Goal: Transaction & Acquisition: Book appointment/travel/reservation

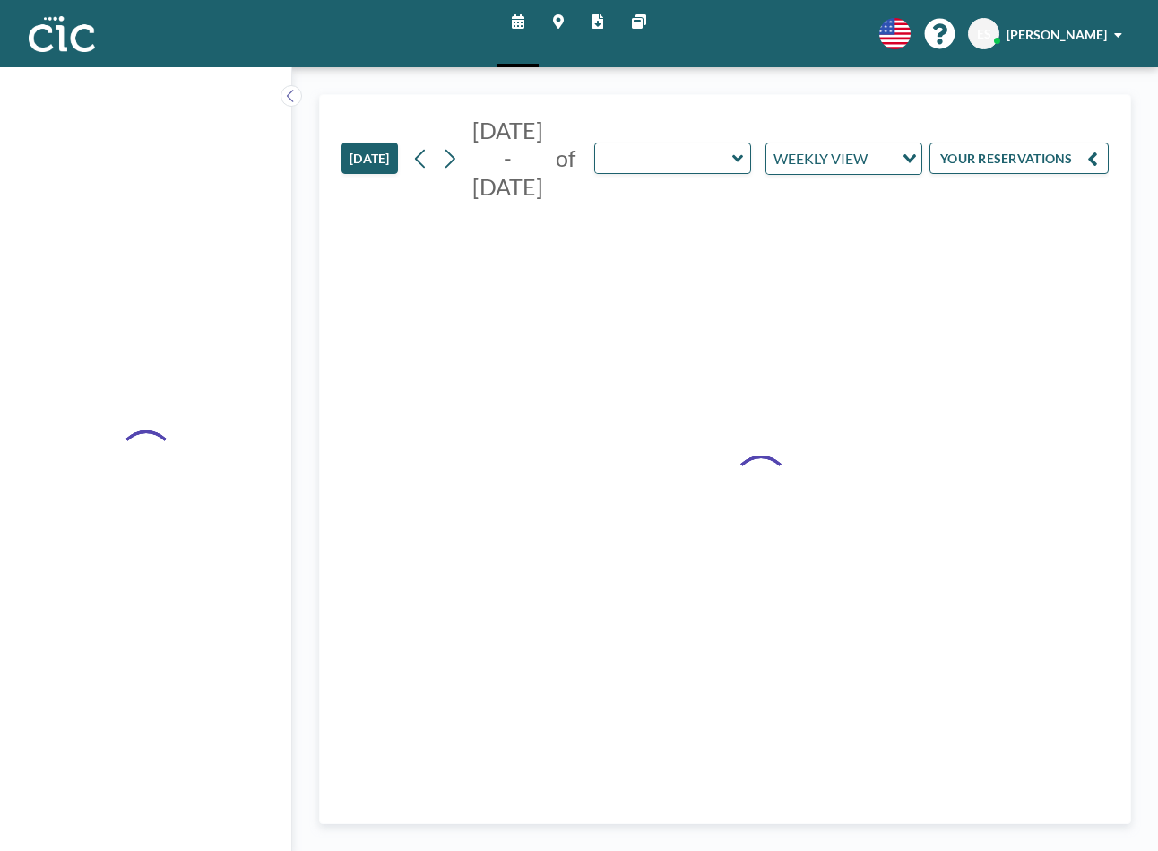
type input "Ajisai"
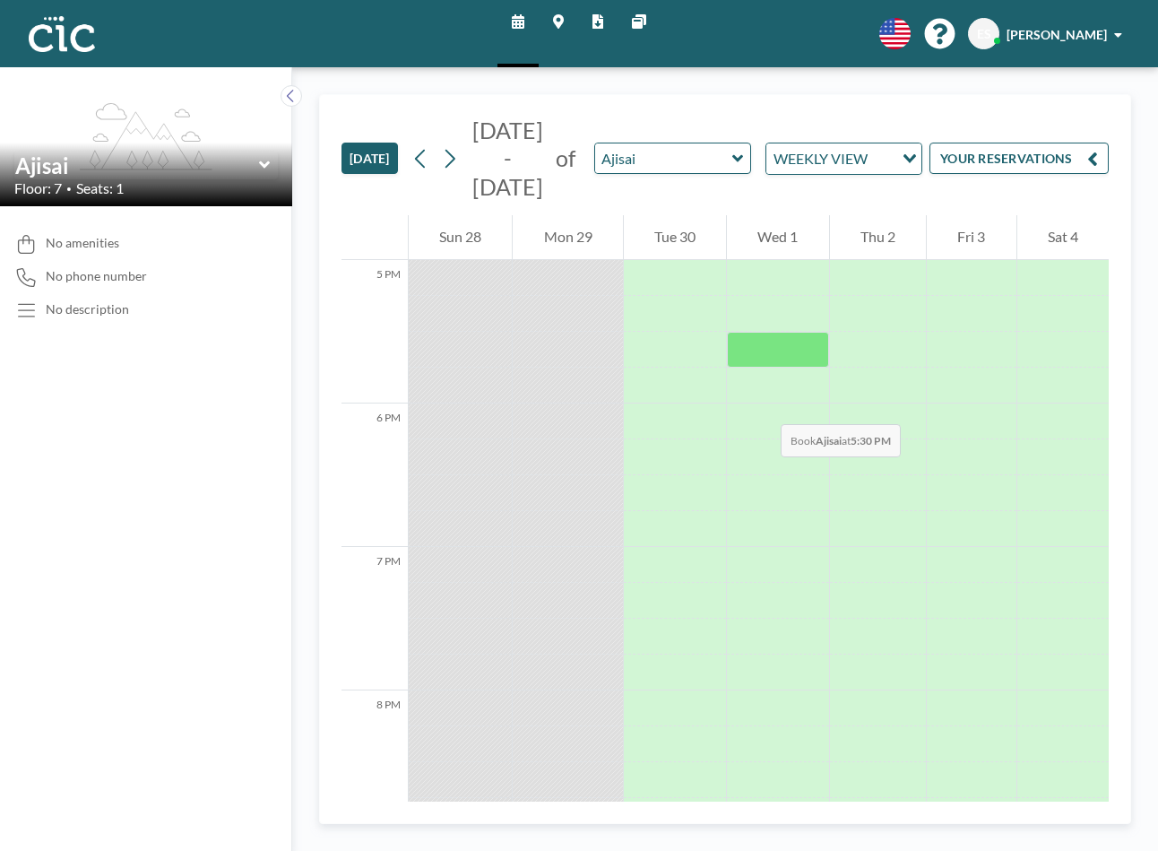
scroll to position [2340, 0]
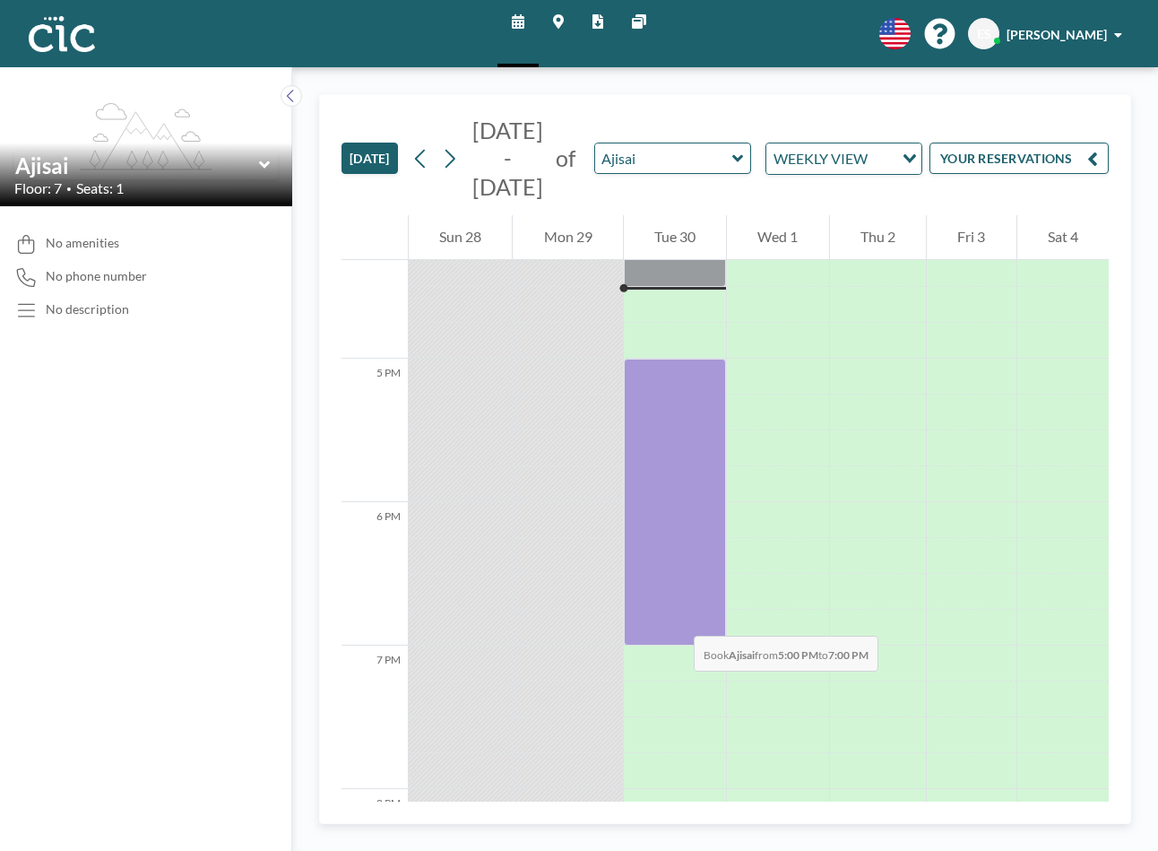
drag, startPoint x: 681, startPoint y: 363, endPoint x: 678, endPoint y: 619, distance: 255.5
click at [678, 619] on div at bounding box center [675, 502] width 102 height 287
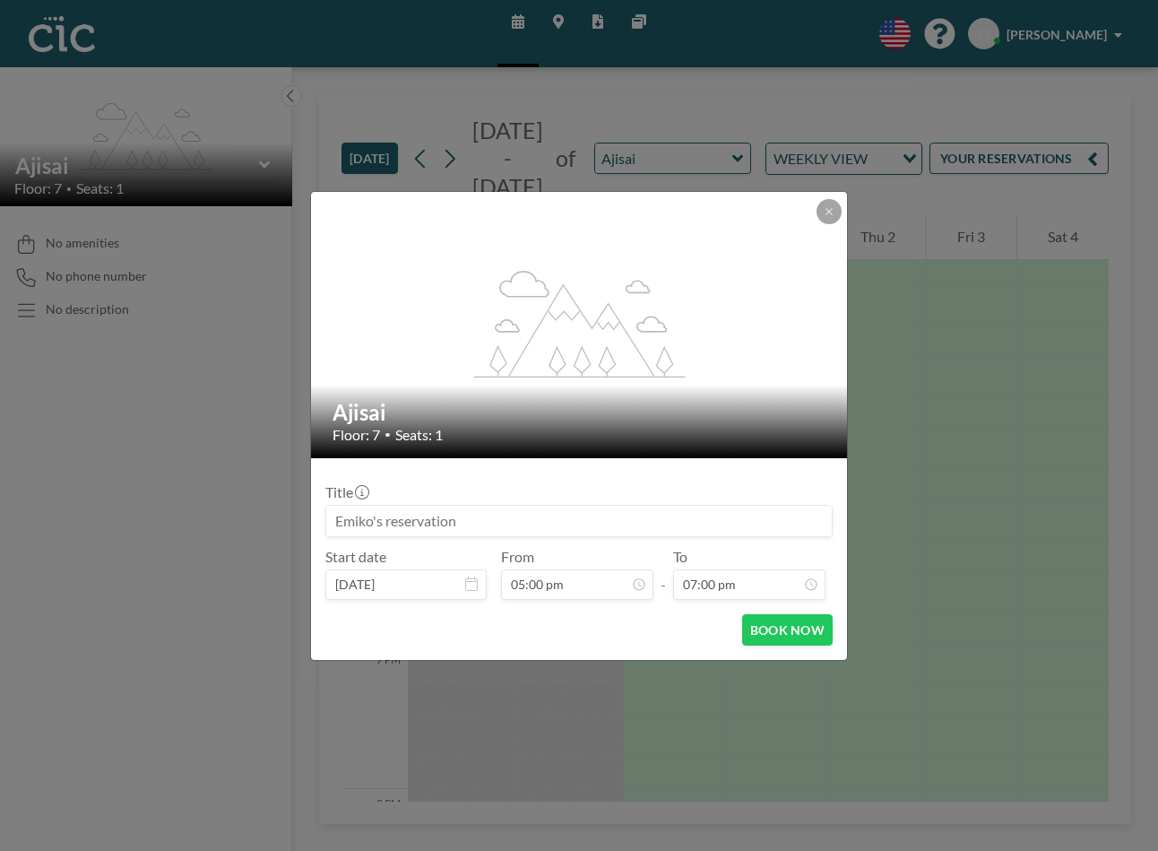
scroll to position [32, 0]
click at [531, 530] on input at bounding box center [579, 521] width 506 height 30
type input "Fukuoka Now"
click at [792, 634] on button "BOOK NOW" at bounding box center [787, 629] width 91 height 31
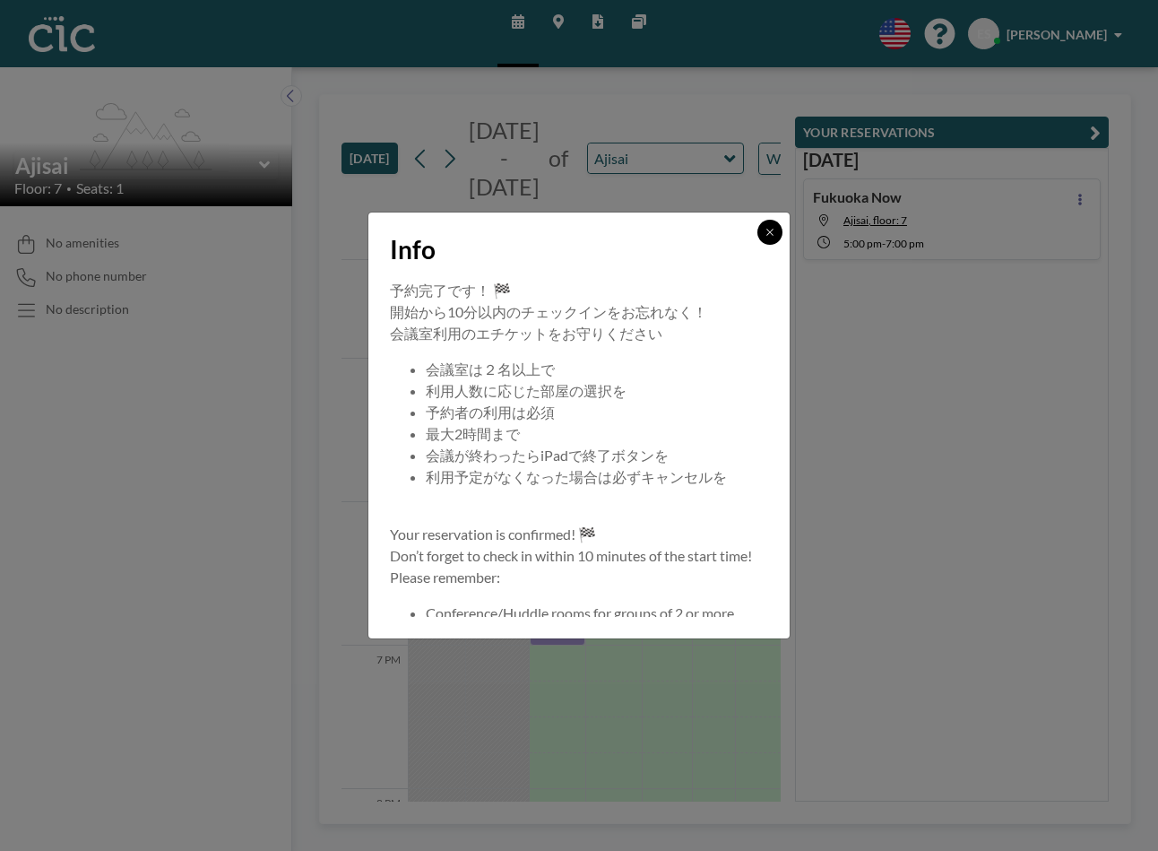
click at [766, 234] on icon at bounding box center [770, 232] width 11 height 11
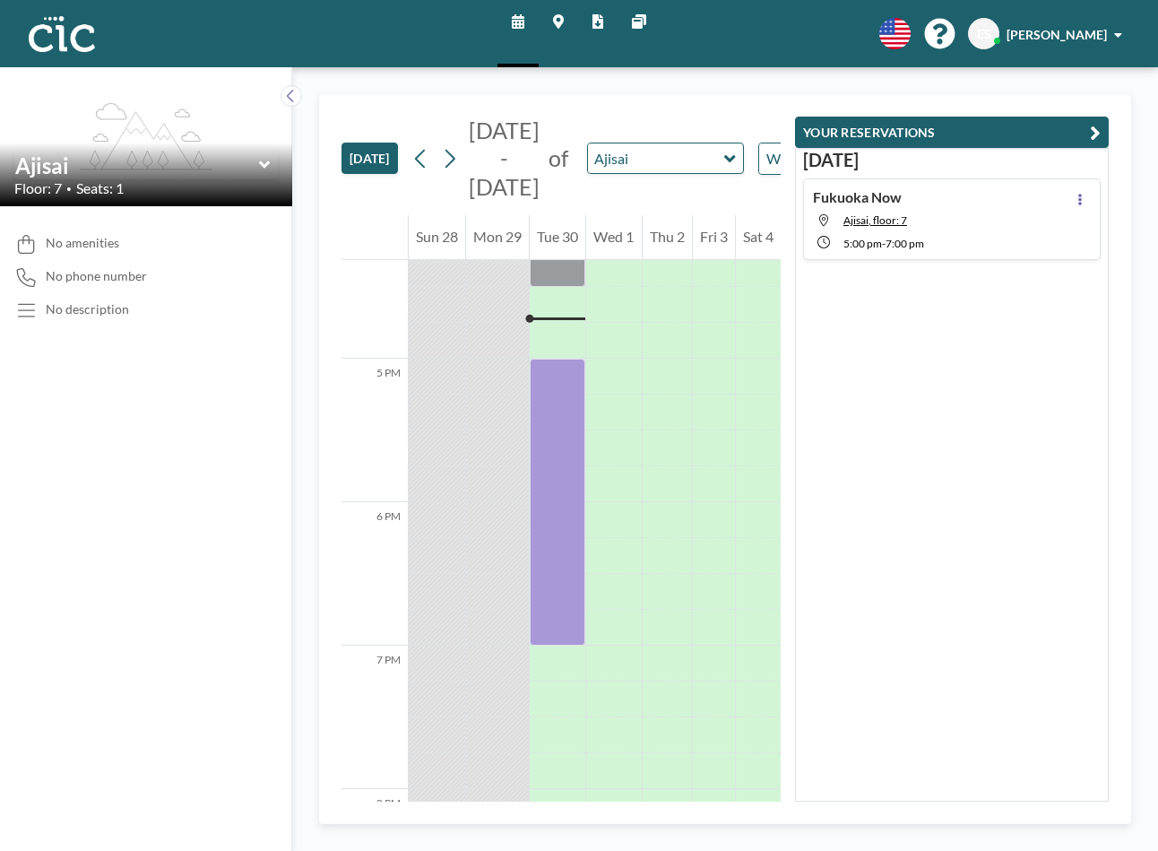
click at [1096, 127] on icon "button" at bounding box center [1095, 133] width 11 height 22
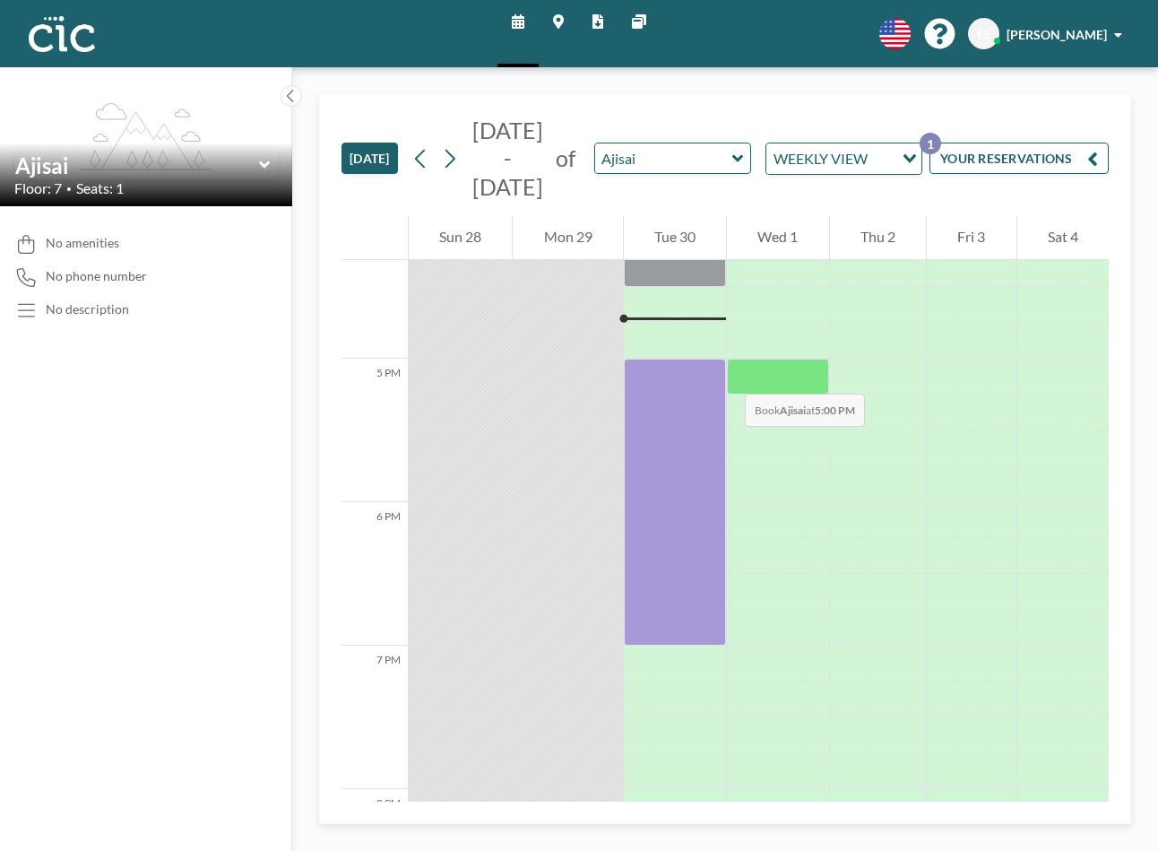
scroll to position [2335, 0]
